Goal: Find specific fact: Find specific fact

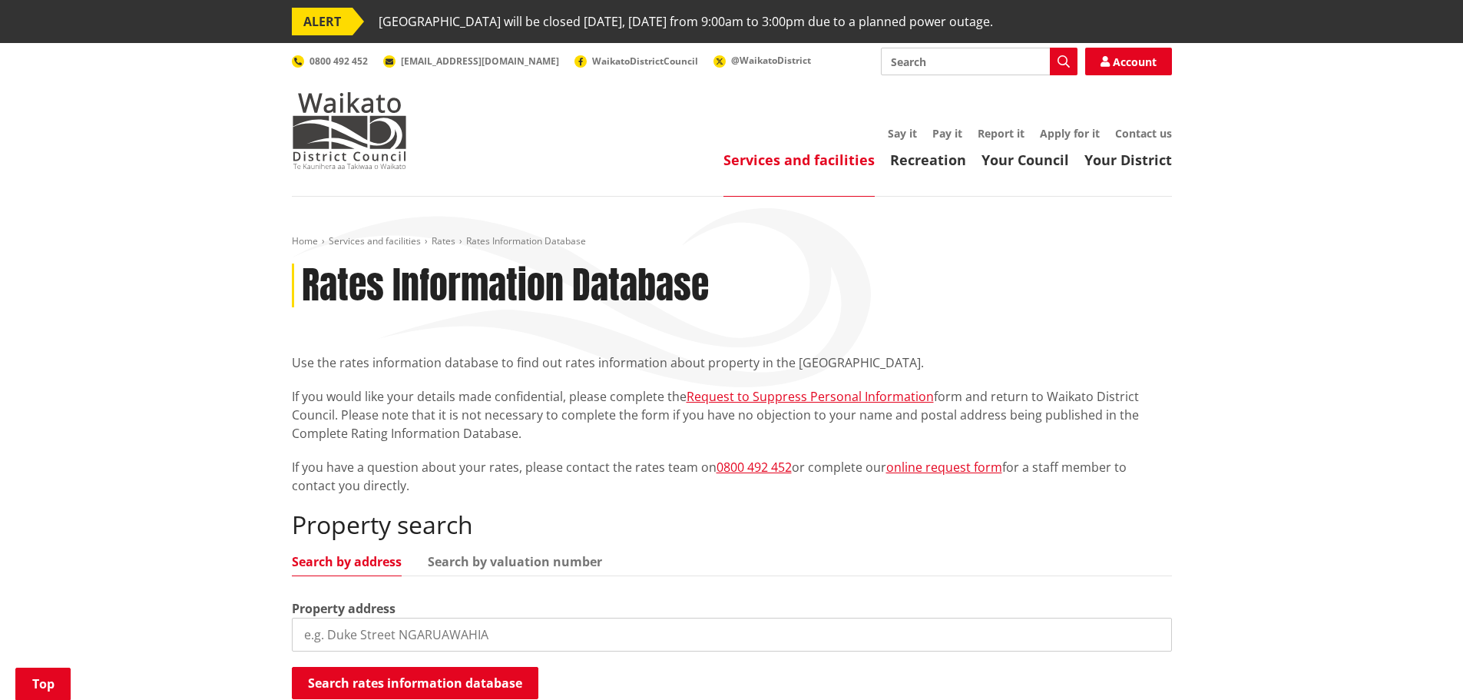
scroll to position [307, 0]
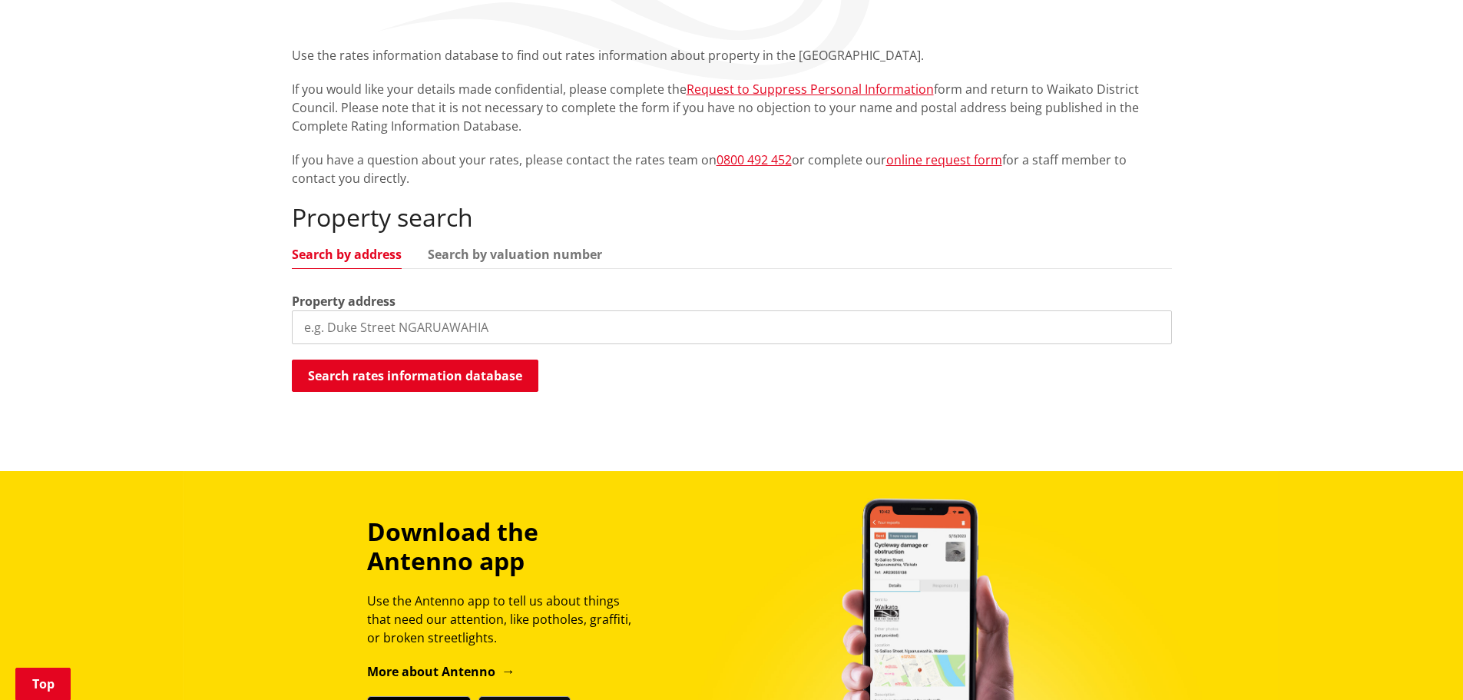
click at [428, 326] on input "search" at bounding box center [732, 327] width 880 height 34
type input "[STREET_ADDRESS][PERSON_NAME]"
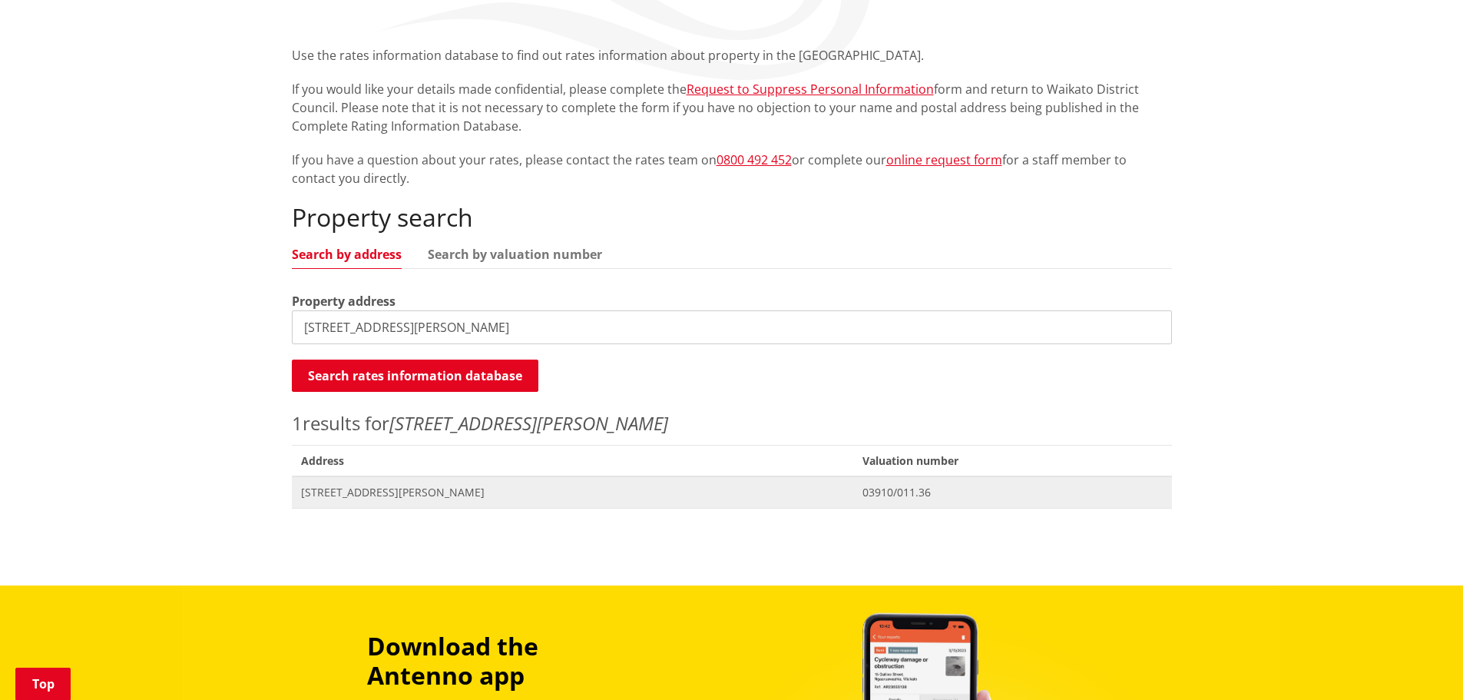
click at [372, 483] on span "Address [STREET_ADDRESS][PERSON_NAME]" at bounding box center [573, 491] width 562 height 31
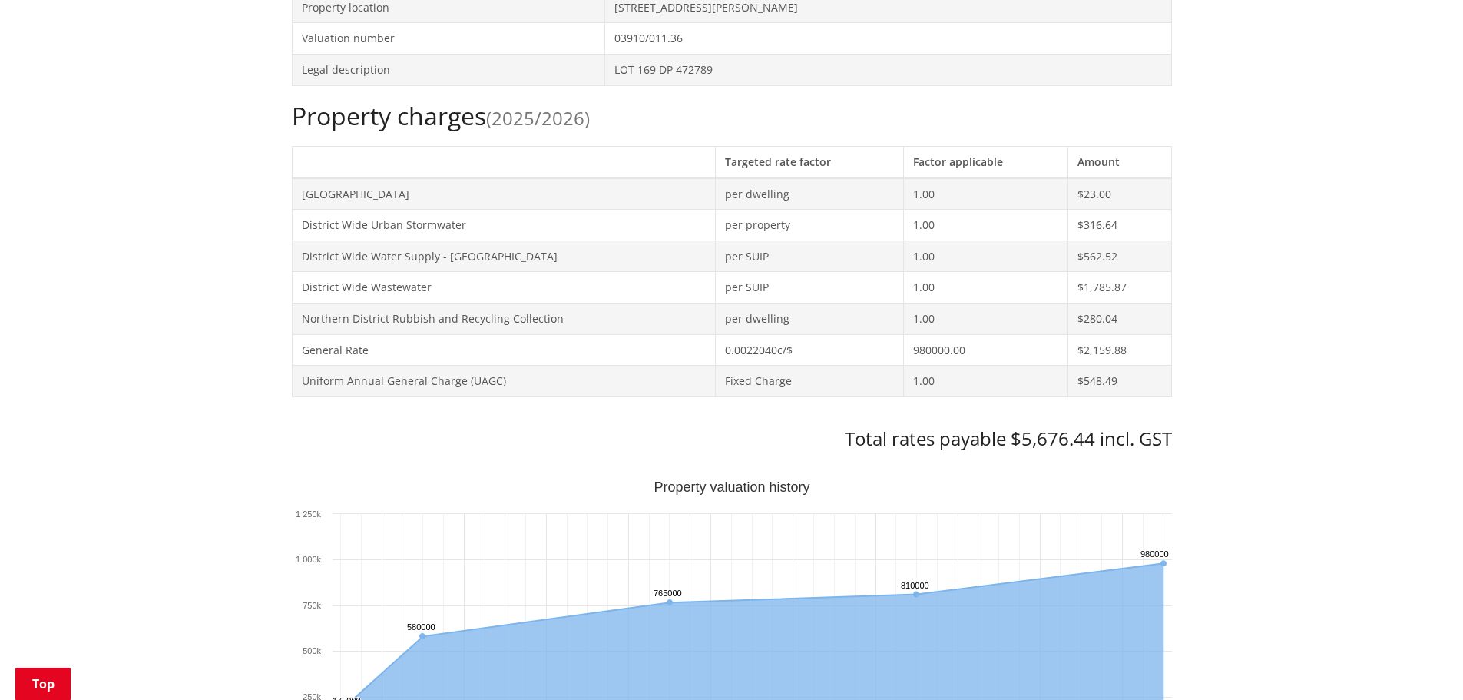
scroll to position [614, 0]
click at [1037, 439] on h3 "Total rates payable $5,676.44 incl. GST" at bounding box center [732, 438] width 880 height 22
copy h3 "5,676.44"
